Goal: Check status: Check status

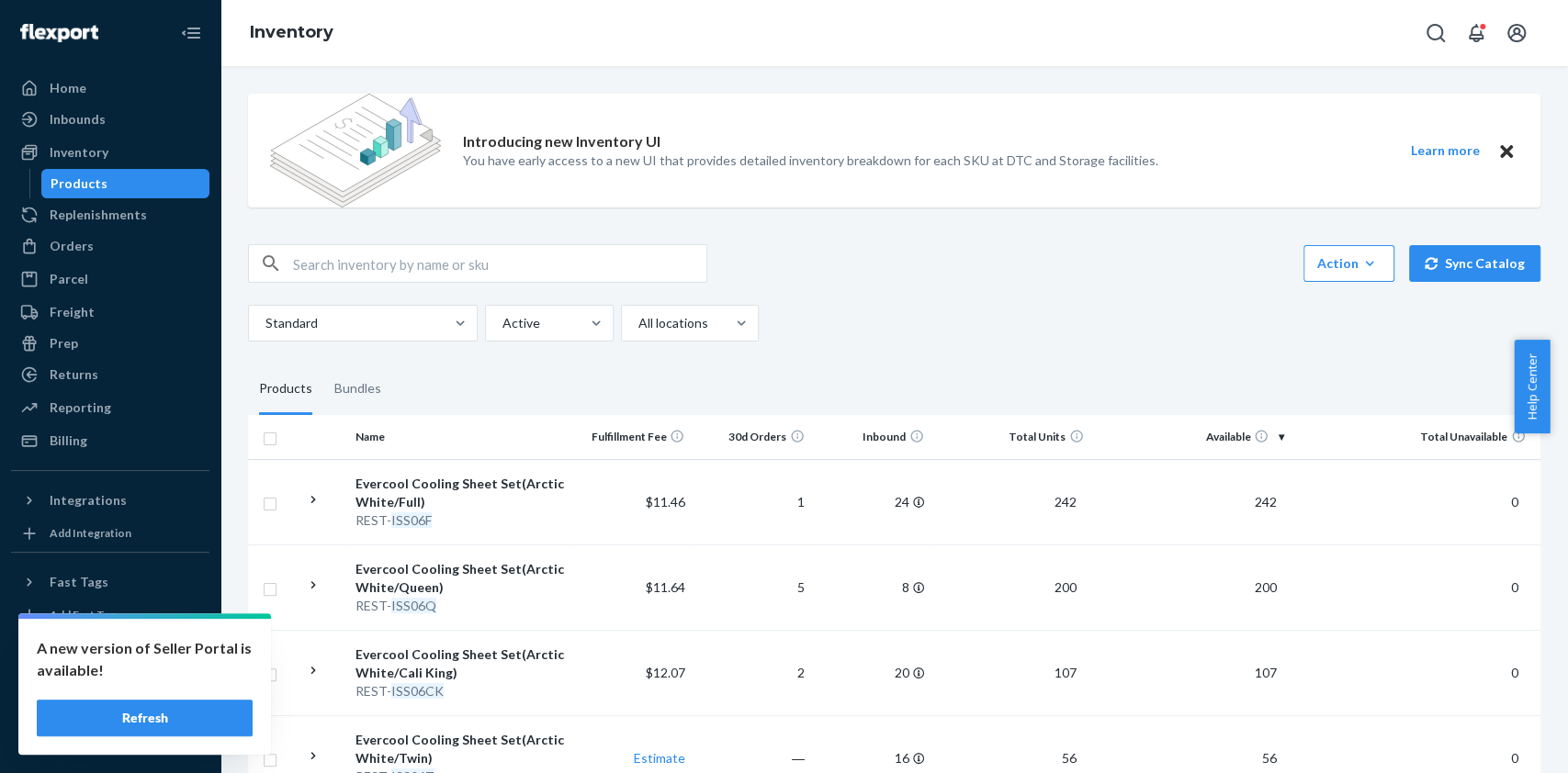
click at [324, 275] on input "text" at bounding box center [500, 263] width 413 height 37
type input "iss06"
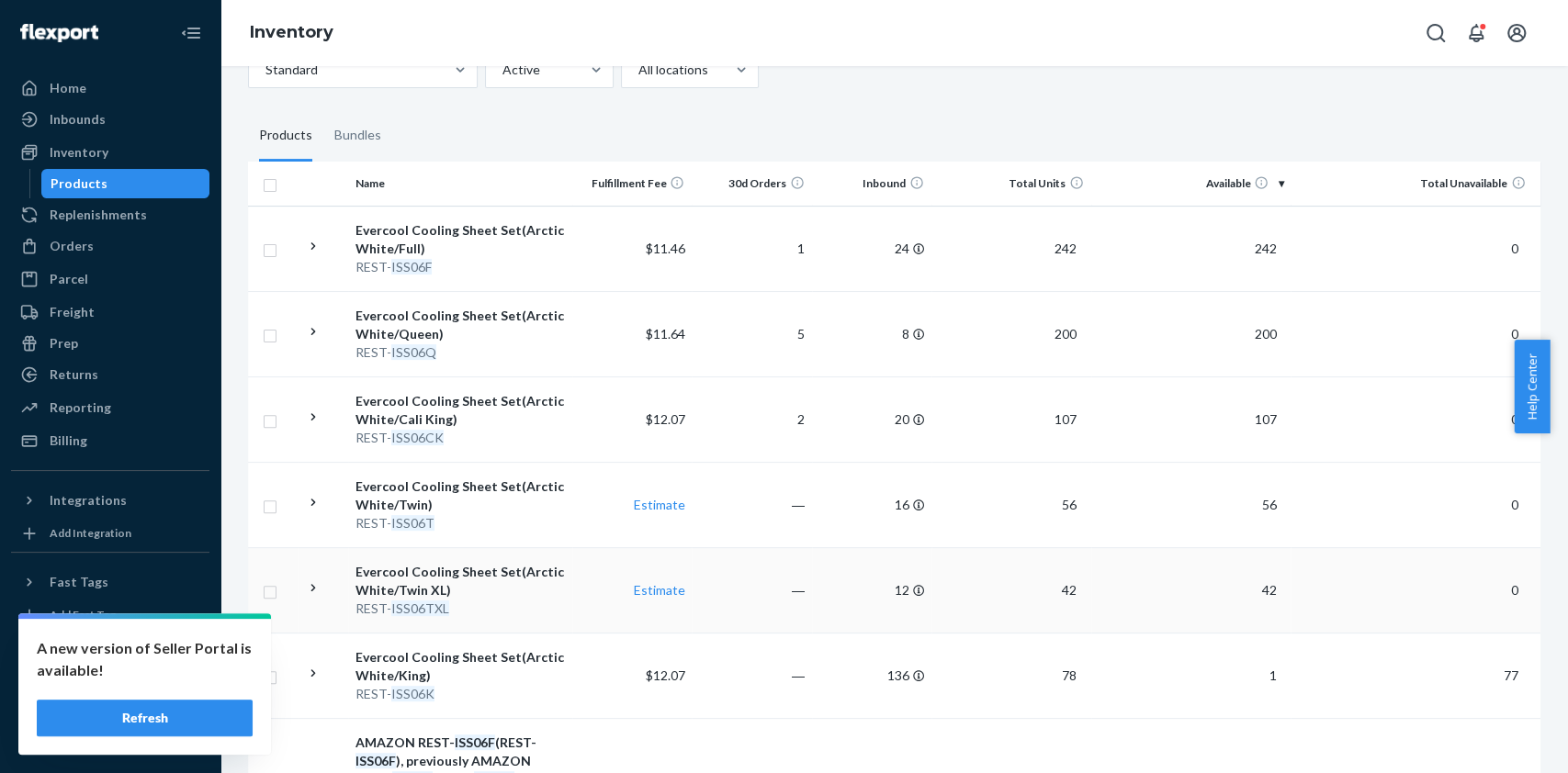
scroll to position [257, 0]
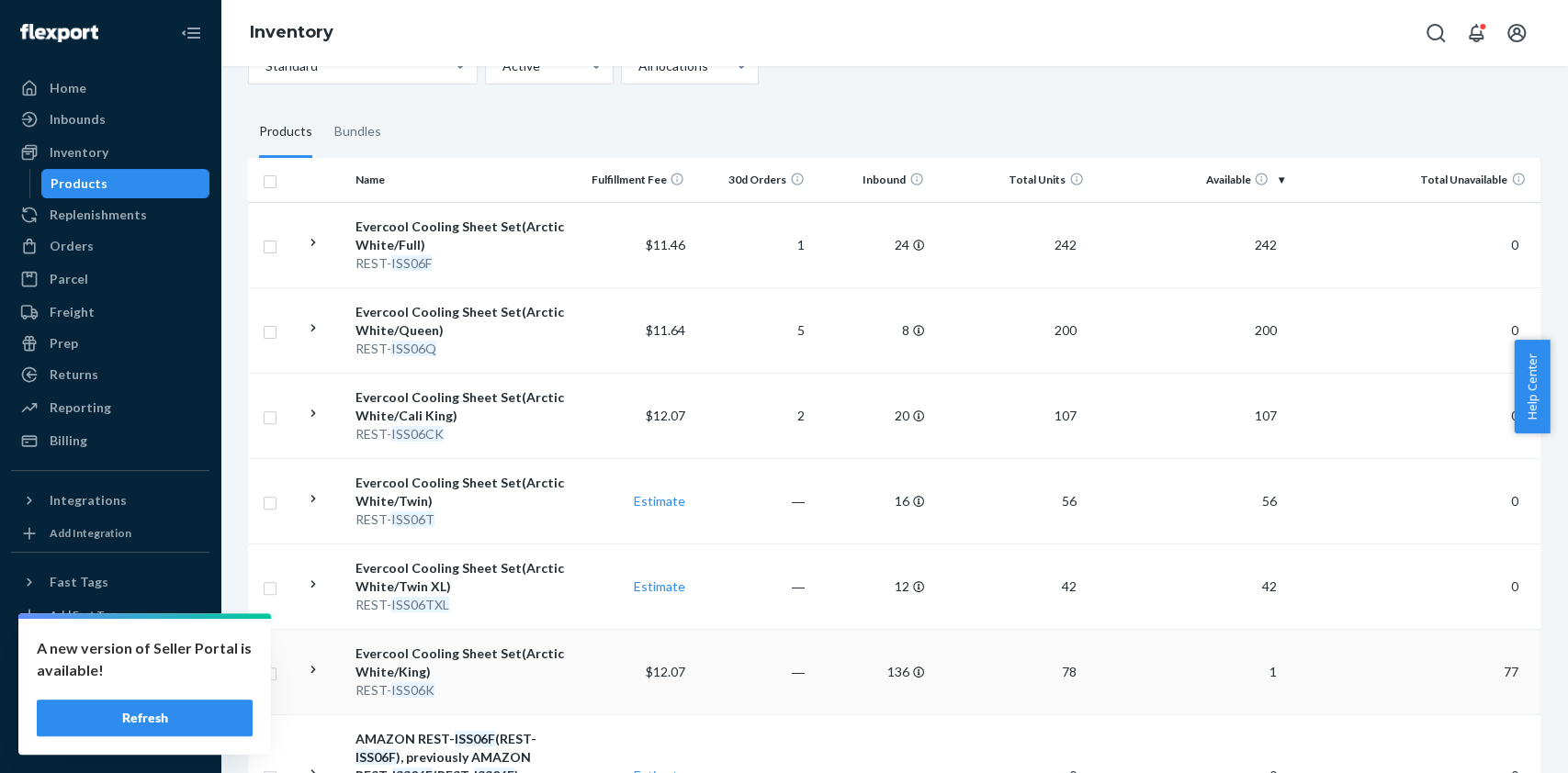
click at [495, 663] on div "Evercool Cooling Sheet Set(Arctic White/King)" at bounding box center [459, 662] width 209 height 37
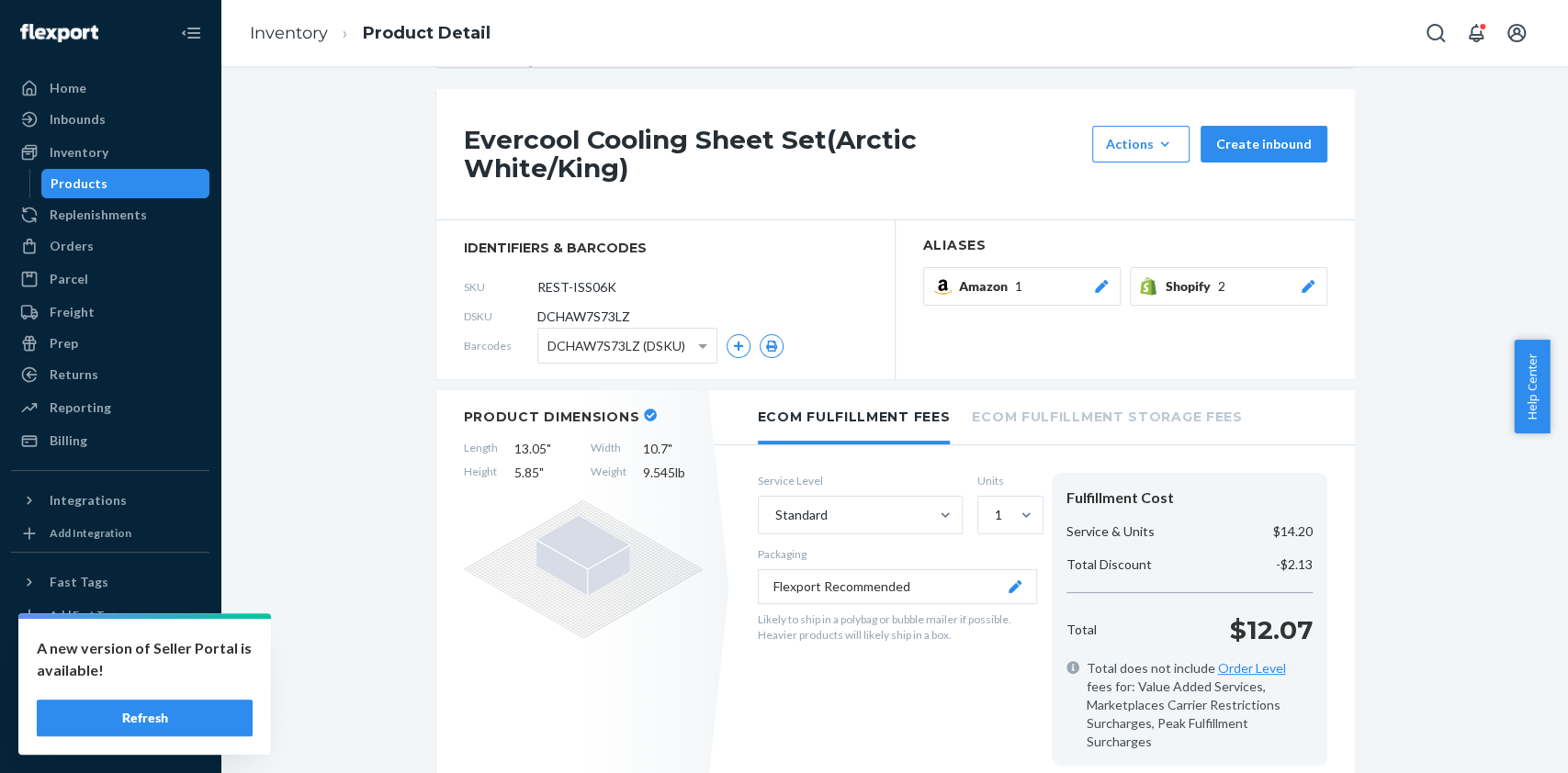
scroll to position [178, 0]
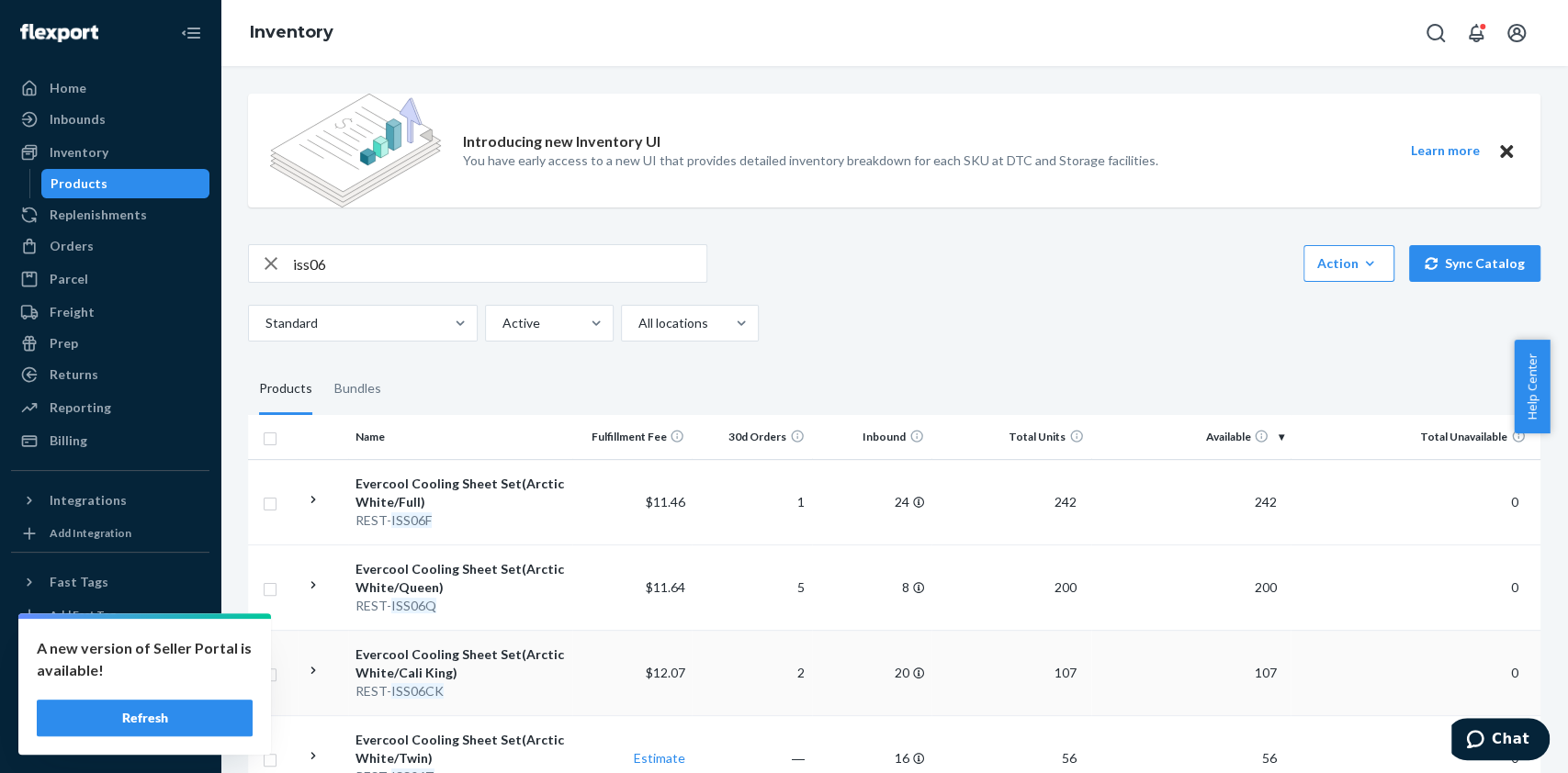
click at [457, 675] on div "Evercool Cooling Sheet Set(Arctic White/Cali King)" at bounding box center [459, 663] width 209 height 37
